Goal: Information Seeking & Learning: Find specific fact

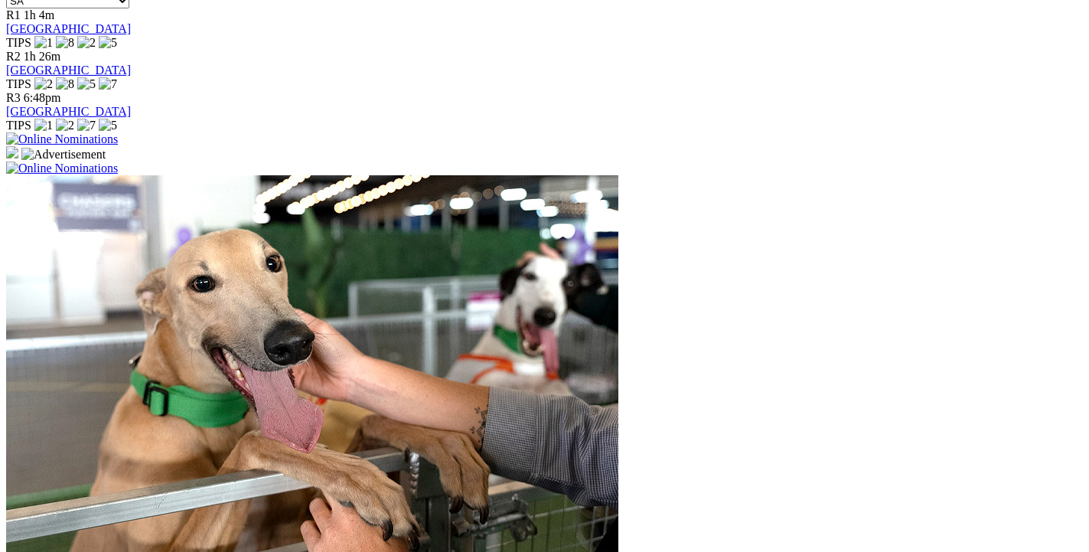
scroll to position [1323, 0]
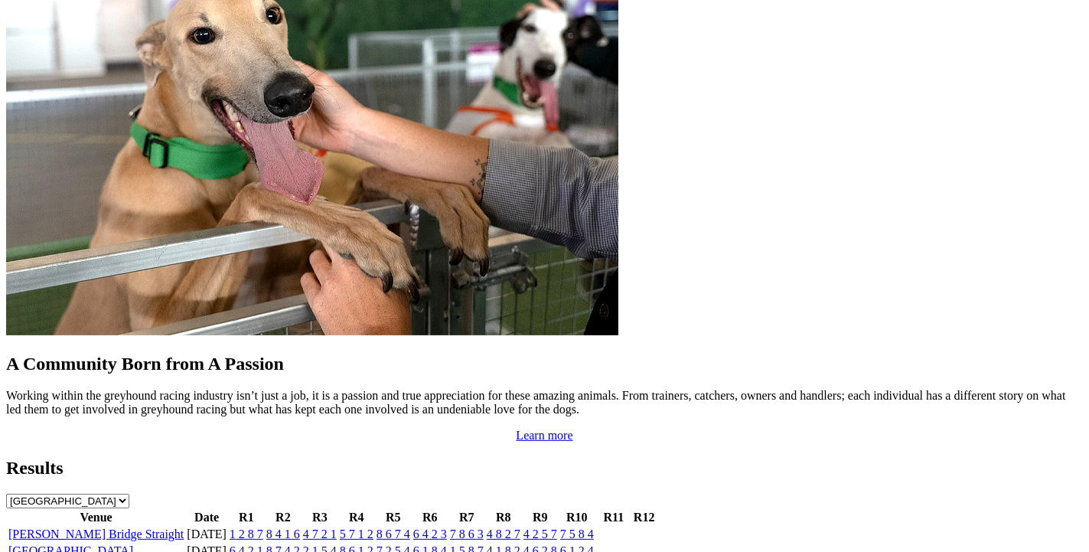
click at [105, 544] on link "[GEOGRAPHIC_DATA]" at bounding box center [70, 550] width 125 height 13
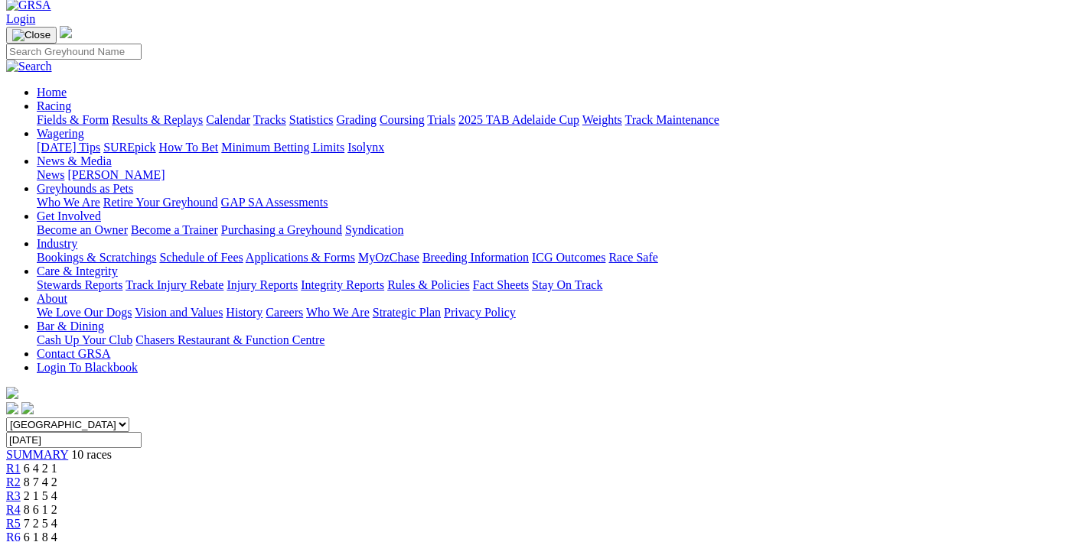
scroll to position [325, 0]
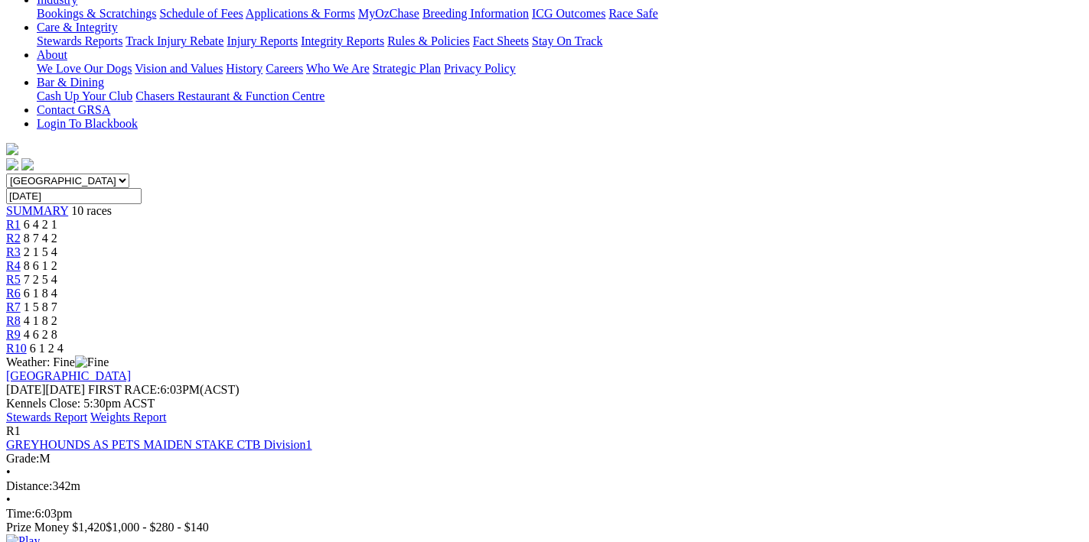
click at [87, 411] on link "Stewards Report" at bounding box center [46, 417] width 81 height 13
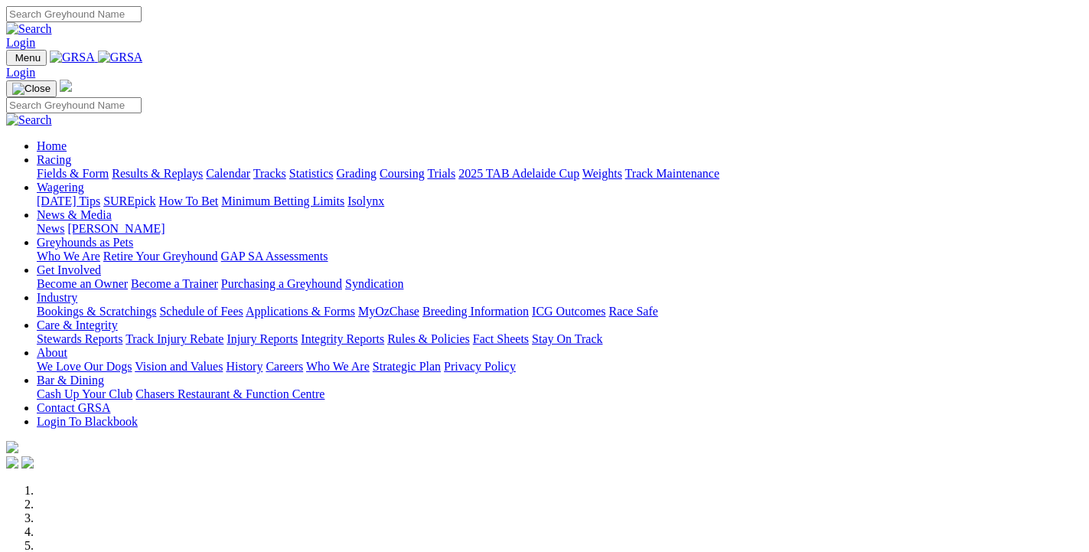
scroll to position [1325, 0]
